Goal: Task Accomplishment & Management: Use online tool/utility

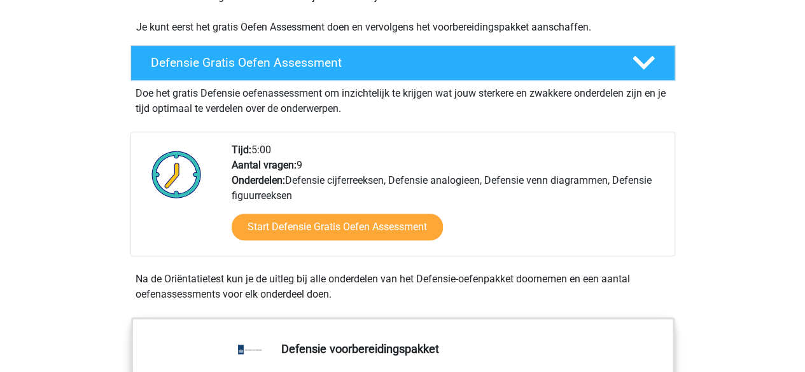
scroll to position [318, 0]
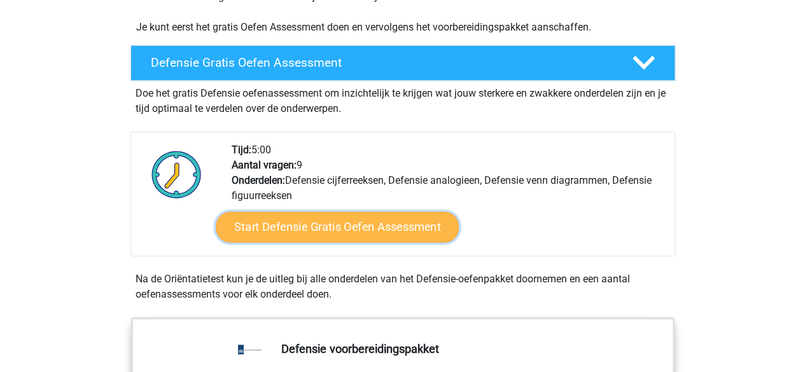
click at [380, 226] on link "Start Defensie Gratis Oefen Assessment" at bounding box center [337, 227] width 243 height 31
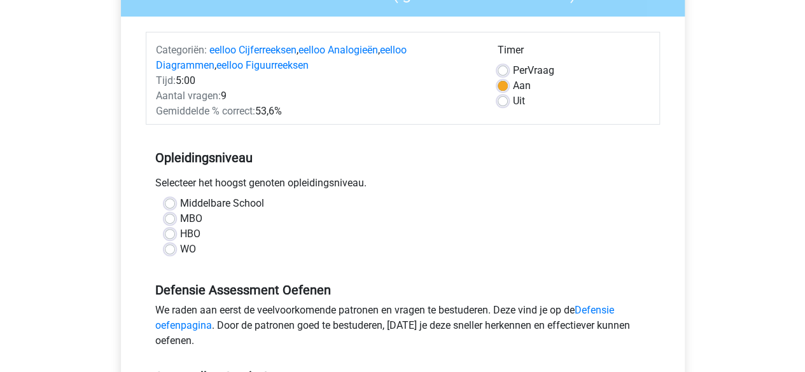
scroll to position [191, 0]
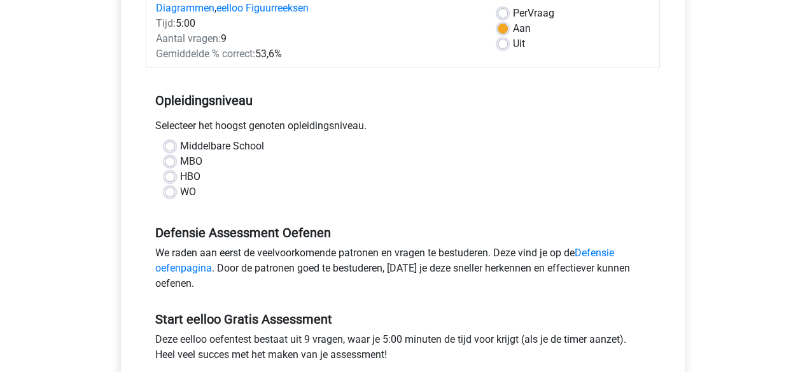
click at [191, 160] on label "MBO" at bounding box center [191, 161] width 22 height 15
click at [175, 160] on input "MBO" at bounding box center [170, 160] width 10 height 13
radio input "true"
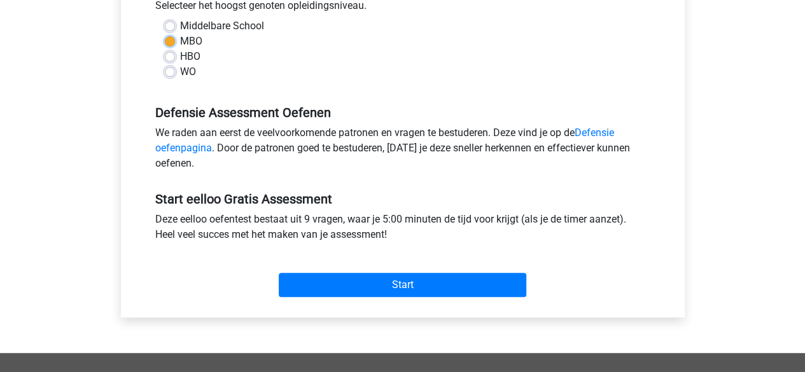
scroll to position [318, 0]
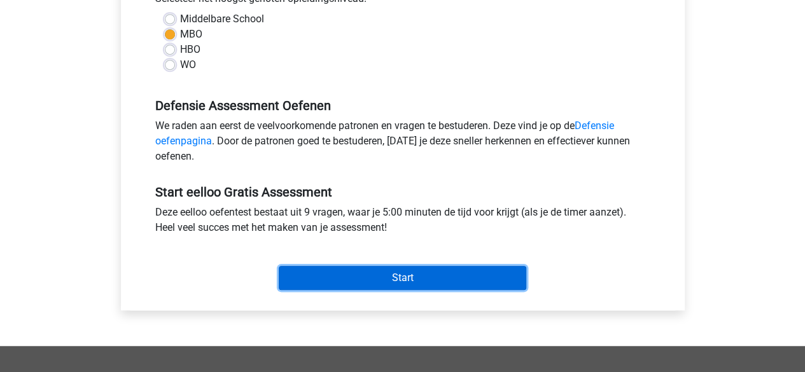
click at [397, 274] on input "Start" at bounding box center [402, 278] width 247 height 24
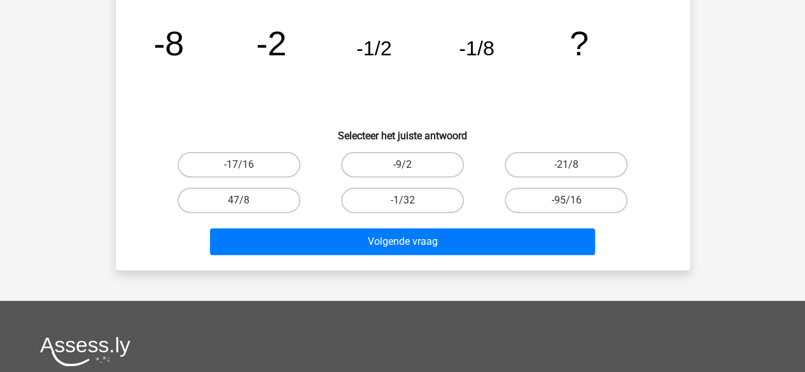
scroll to position [127, 0]
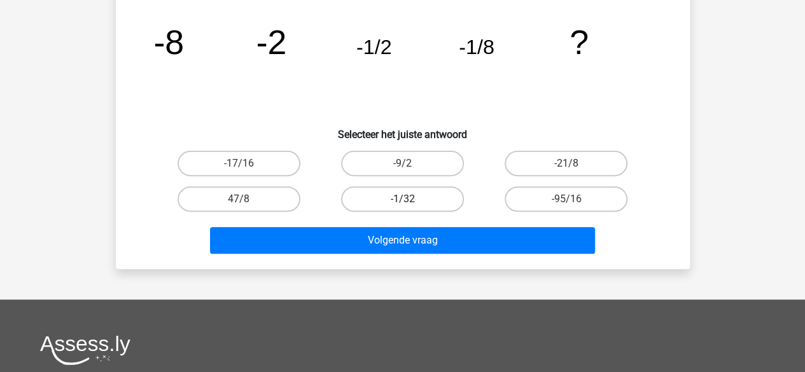
click at [396, 203] on label "-1/32" at bounding box center [402, 198] width 123 height 25
click at [402, 203] on input "-1/32" at bounding box center [406, 203] width 8 height 8
radio input "true"
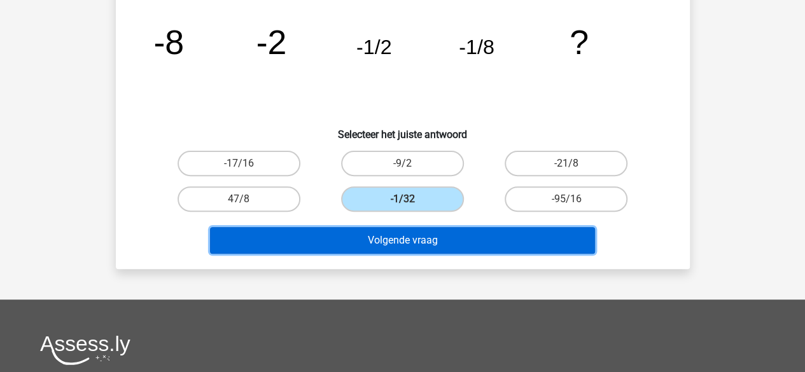
click at [417, 249] on button "Volgende vraag" at bounding box center [402, 240] width 385 height 27
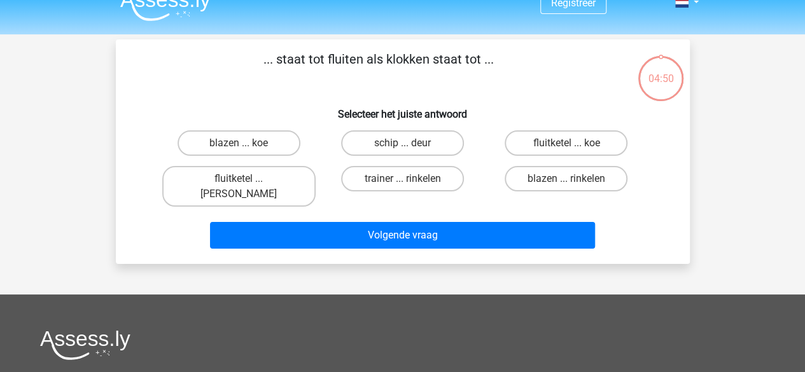
scroll to position [0, 0]
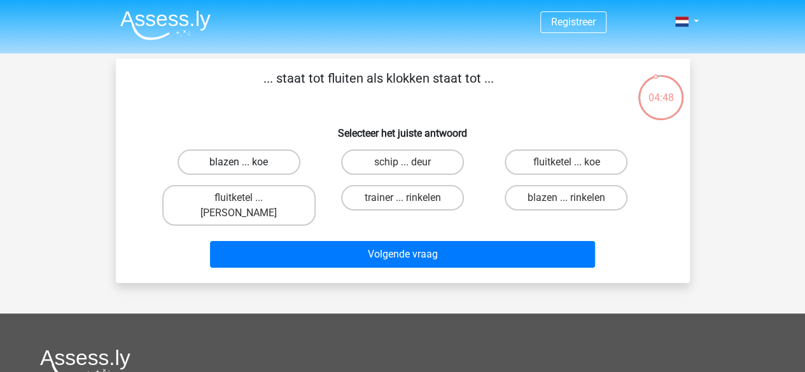
click at [225, 172] on label "blazen ... koe" at bounding box center [238, 161] width 123 height 25
click at [239, 170] on input "blazen ... koe" at bounding box center [243, 166] width 8 height 8
radio input "true"
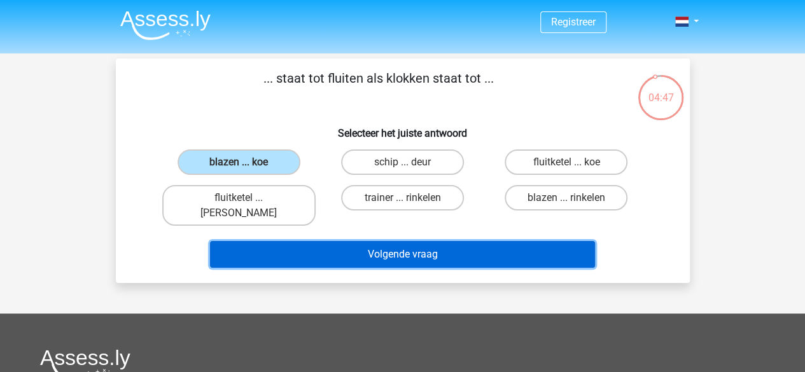
click at [304, 241] on button "Volgende vraag" at bounding box center [402, 254] width 385 height 27
